Goal: Task Accomplishment & Management: Manage account settings

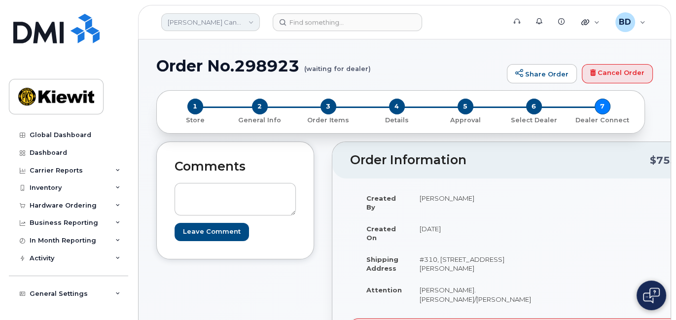
drag, startPoint x: 220, startPoint y: 15, endPoint x: 218, endPoint y: 27, distance: 11.4
click at [219, 16] on link "Kiewit Canada Inc" at bounding box center [210, 22] width 99 height 18
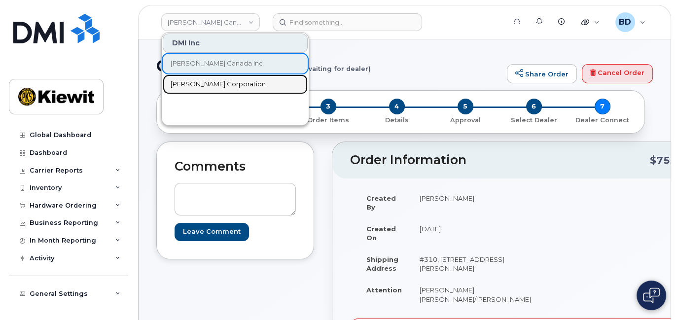
click at [204, 83] on span "[PERSON_NAME] Corporation" at bounding box center [218, 84] width 95 height 10
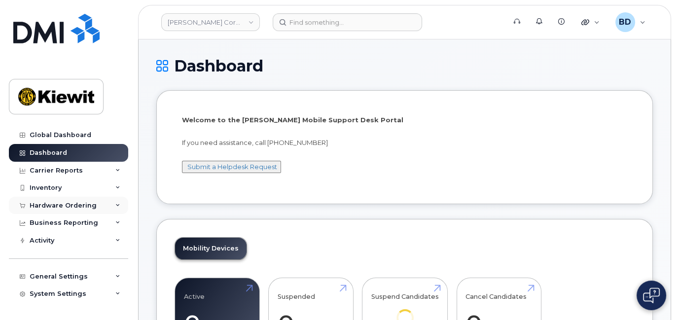
click at [115, 205] on icon at bounding box center [117, 205] width 5 height 5
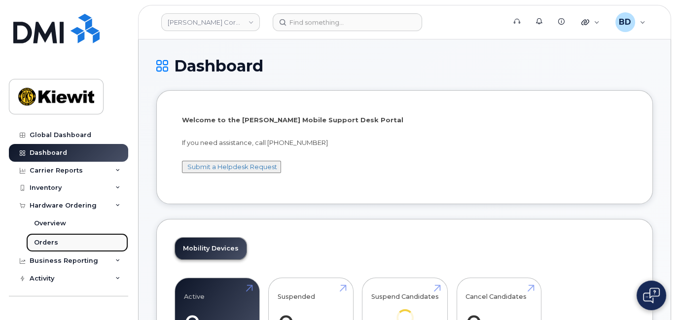
click at [77, 244] on link "Orders" at bounding box center [77, 242] width 102 height 19
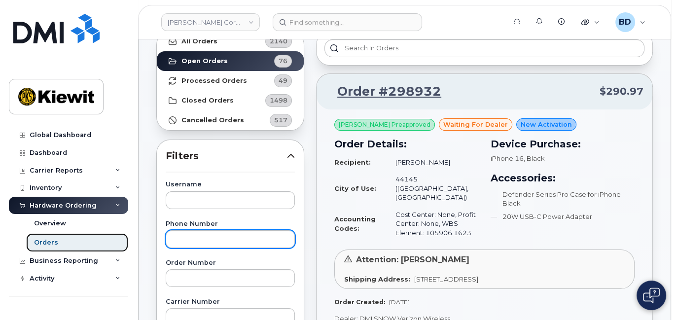
scroll to position [66, 0]
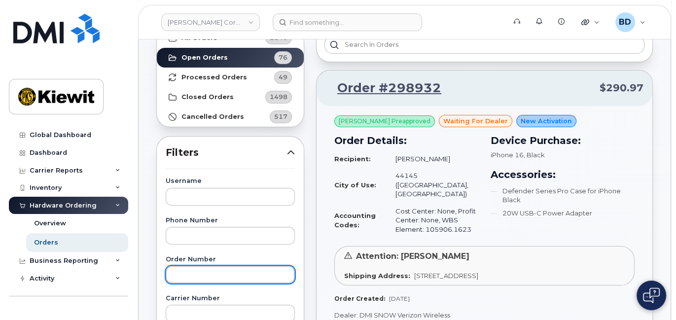
click at [179, 277] on input "text" at bounding box center [230, 275] width 129 height 18
type input "298393"
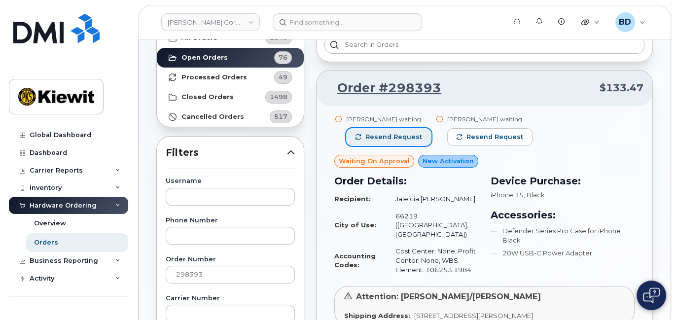
click at [397, 133] on span "Resend request" at bounding box center [393, 137] width 57 height 9
